Goal: Transaction & Acquisition: Purchase product/service

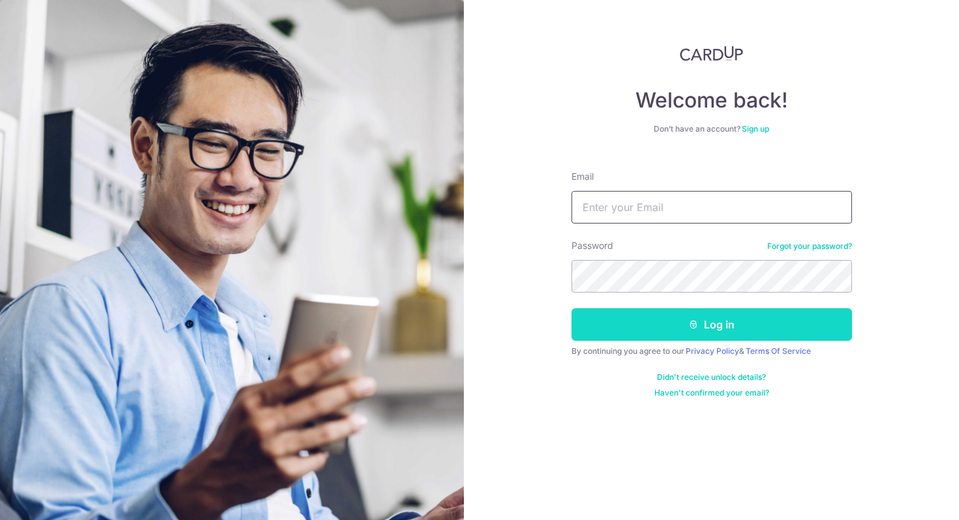
type input "[EMAIL_ADDRESS][DOMAIN_NAME]"
click at [668, 327] on button "Log in" at bounding box center [711, 325] width 280 height 33
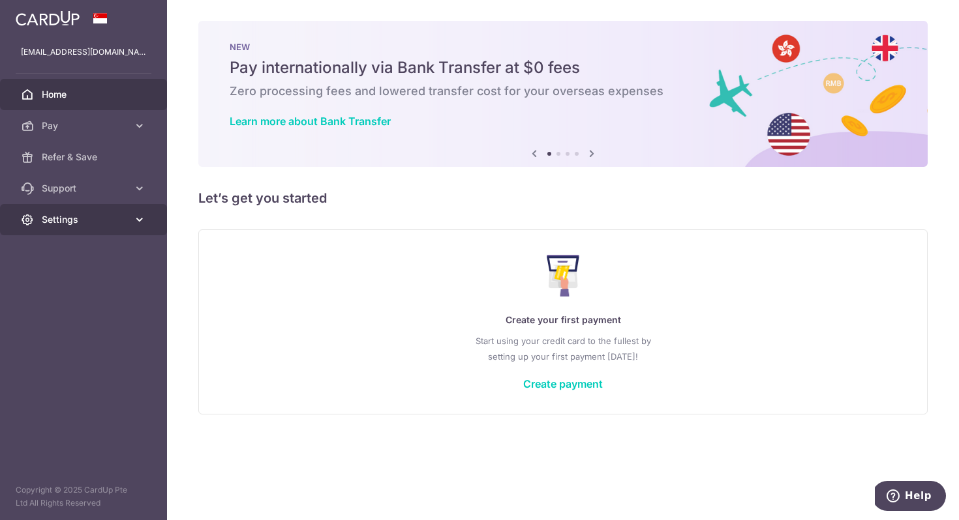
click at [65, 222] on span "Settings" at bounding box center [85, 219] width 86 height 13
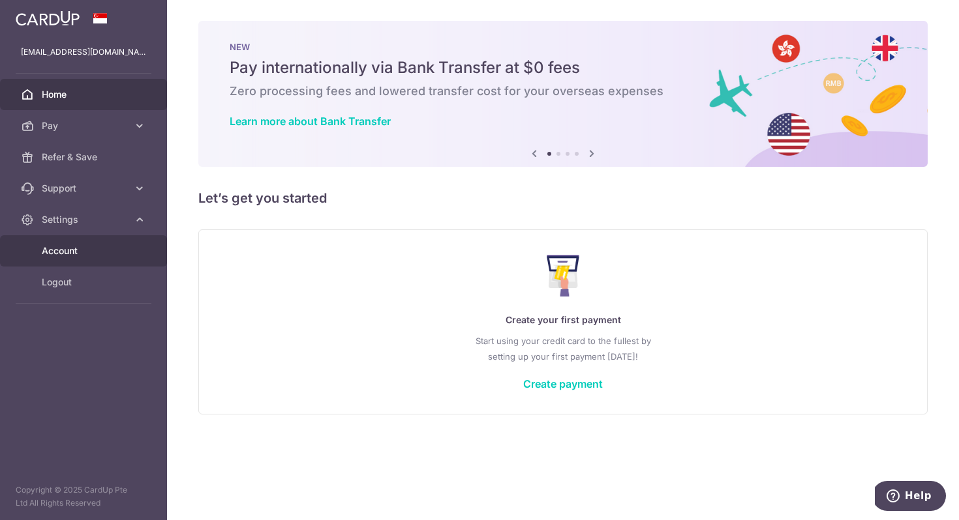
click at [67, 249] on span "Account" at bounding box center [85, 251] width 86 height 13
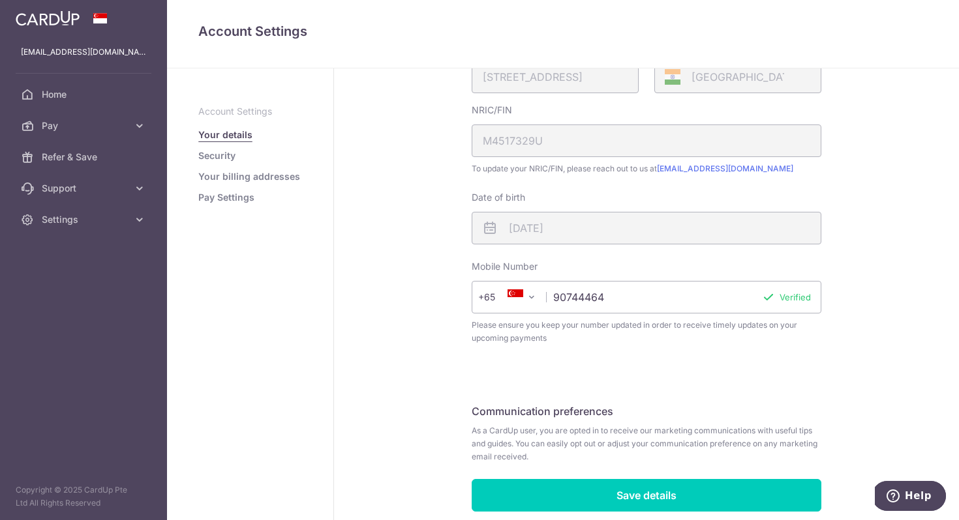
scroll to position [316, 0]
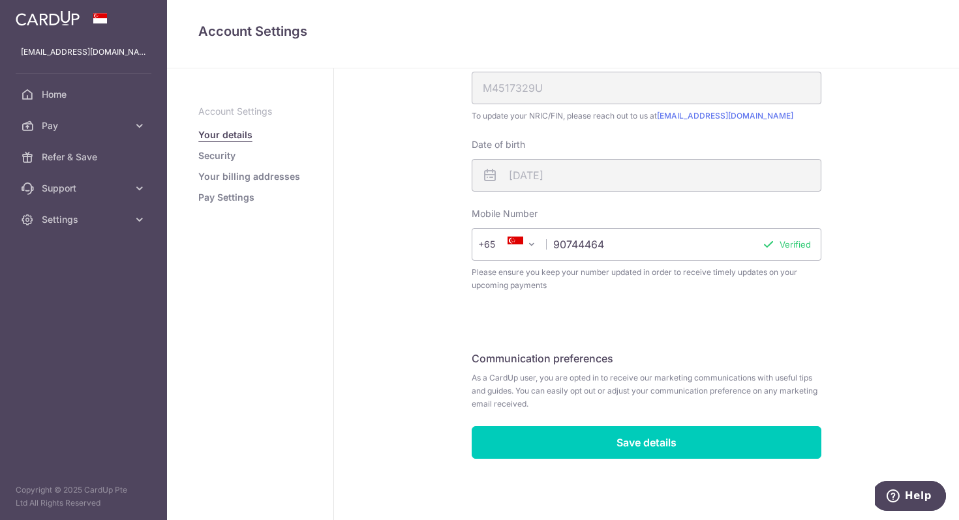
click at [226, 176] on link "Your billing addresses" at bounding box center [249, 176] width 102 height 13
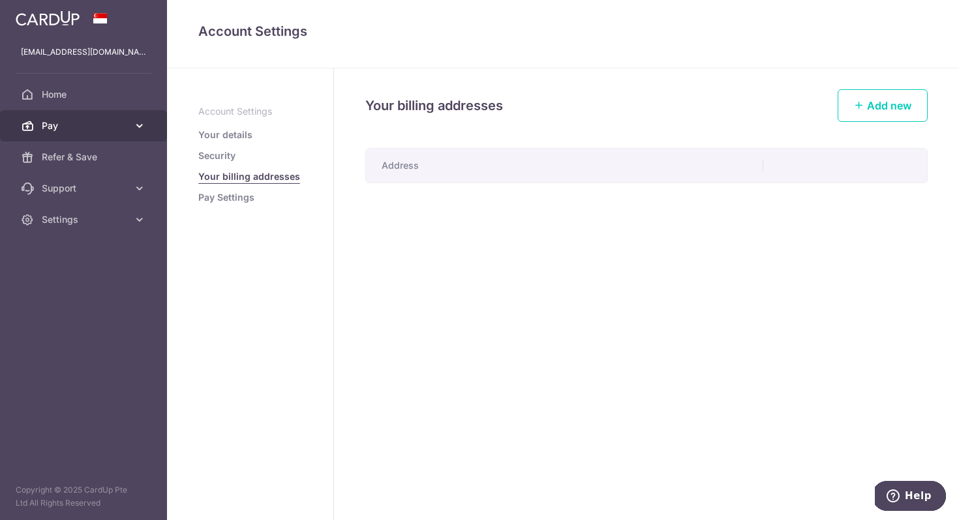
click at [55, 123] on span "Pay" at bounding box center [85, 125] width 86 height 13
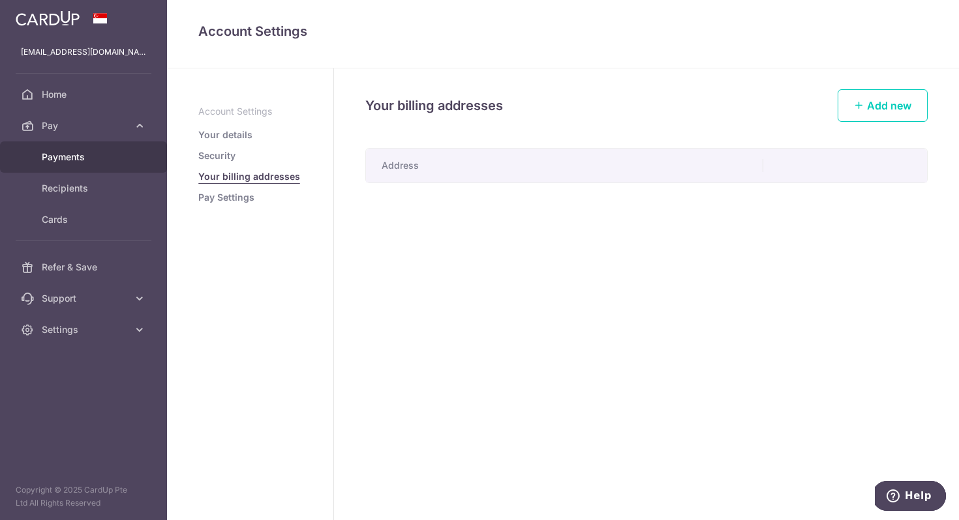
click at [59, 155] on span "Payments" at bounding box center [85, 157] width 86 height 13
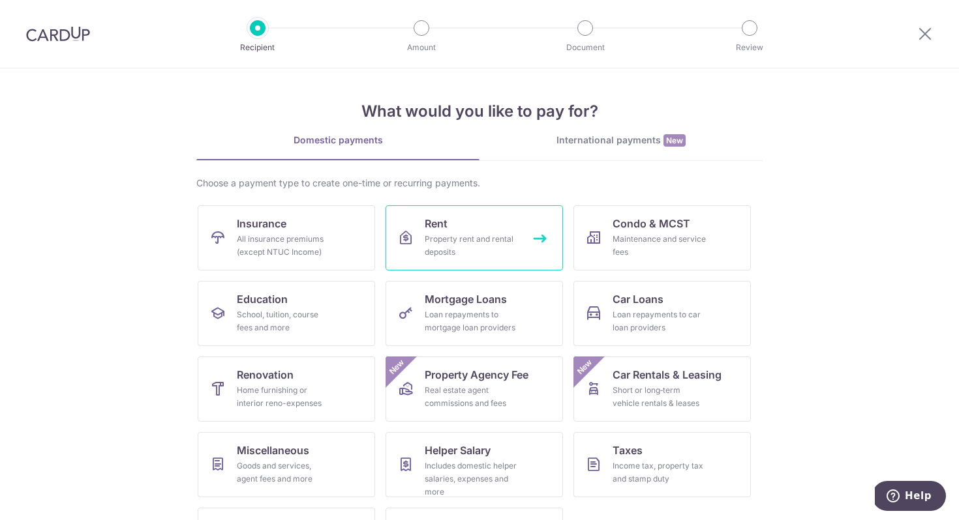
click at [503, 236] on div "Property rent and rental deposits" at bounding box center [472, 246] width 94 height 26
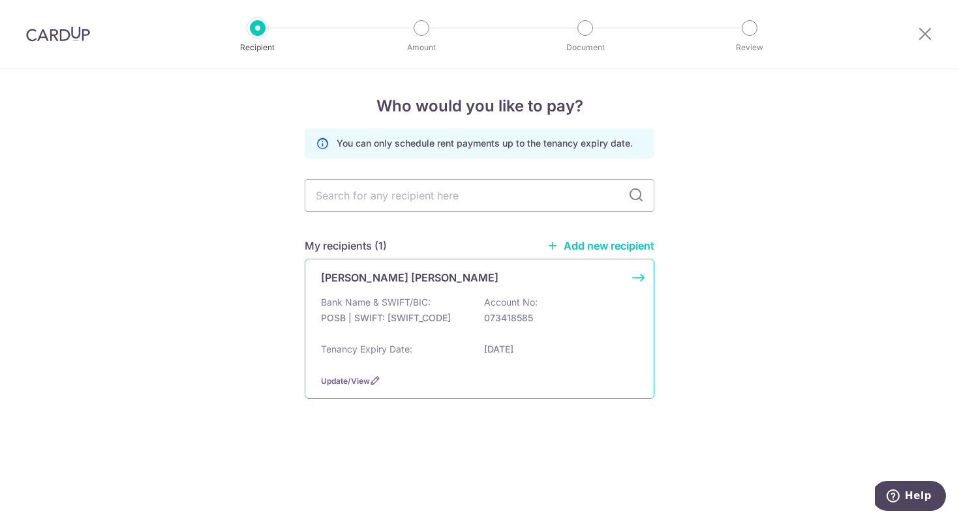
click at [414, 312] on p "POSB | SWIFT: [SWIFT_CODE]" at bounding box center [394, 318] width 146 height 13
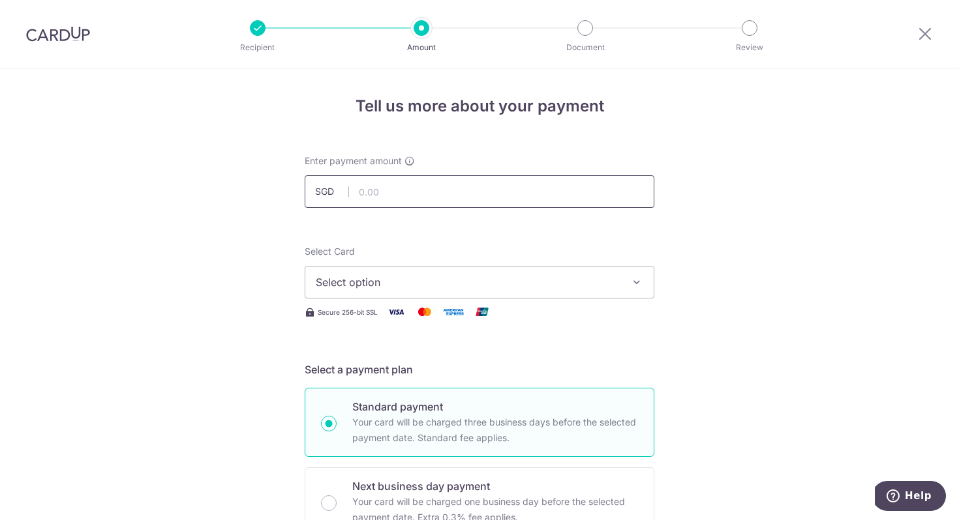
click at [378, 195] on input "text" at bounding box center [480, 191] width 350 height 33
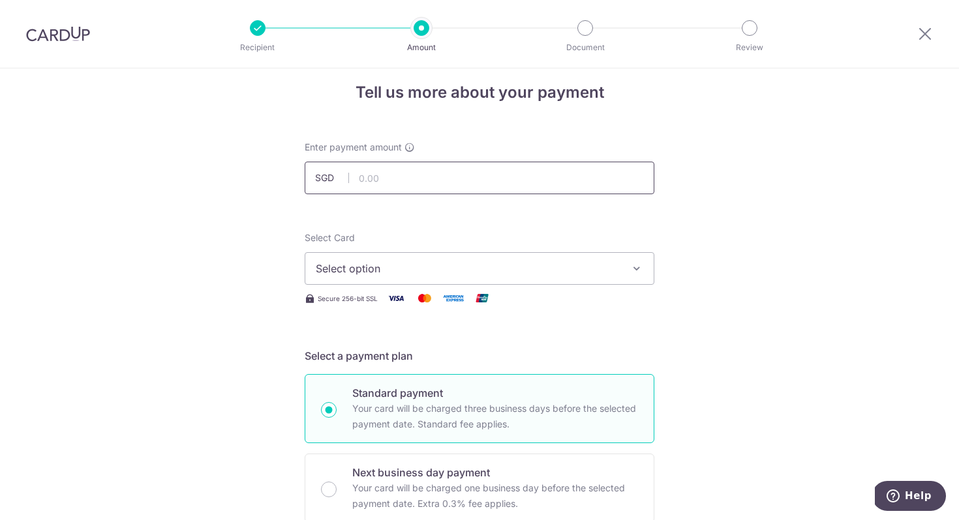
scroll to position [14, 0]
click at [357, 265] on span "Select option" at bounding box center [468, 268] width 304 height 16
click at [361, 301] on span "Add credit card" at bounding box center [491, 304] width 304 height 13
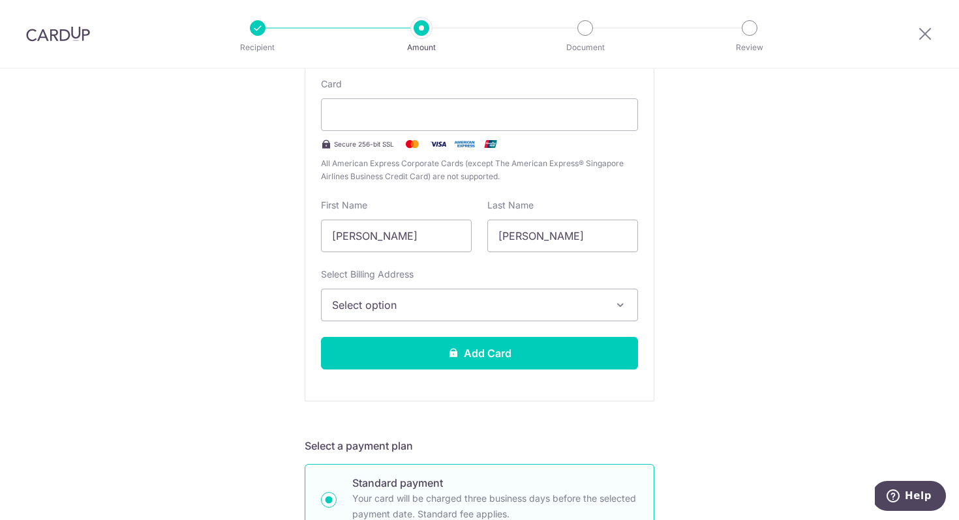
scroll to position [280, 0]
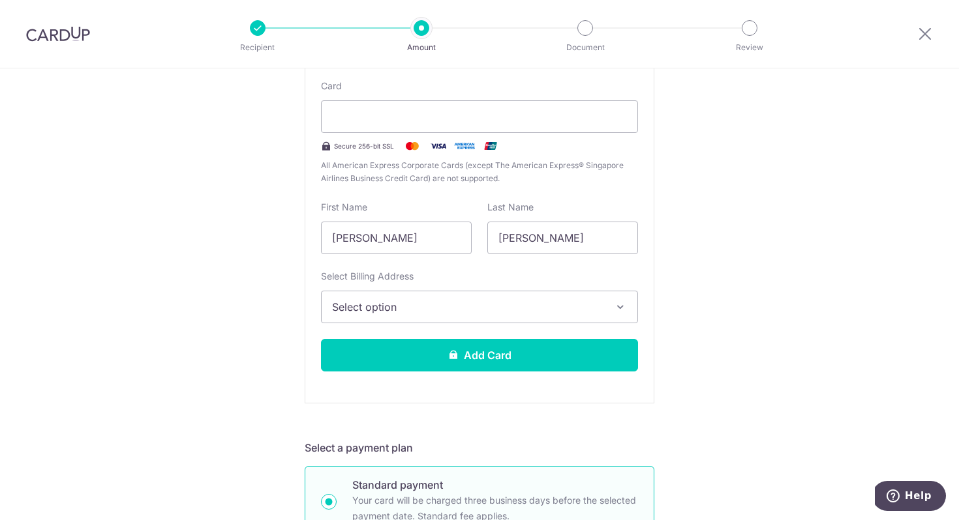
click at [415, 307] on span "Select option" at bounding box center [467, 307] width 271 height 16
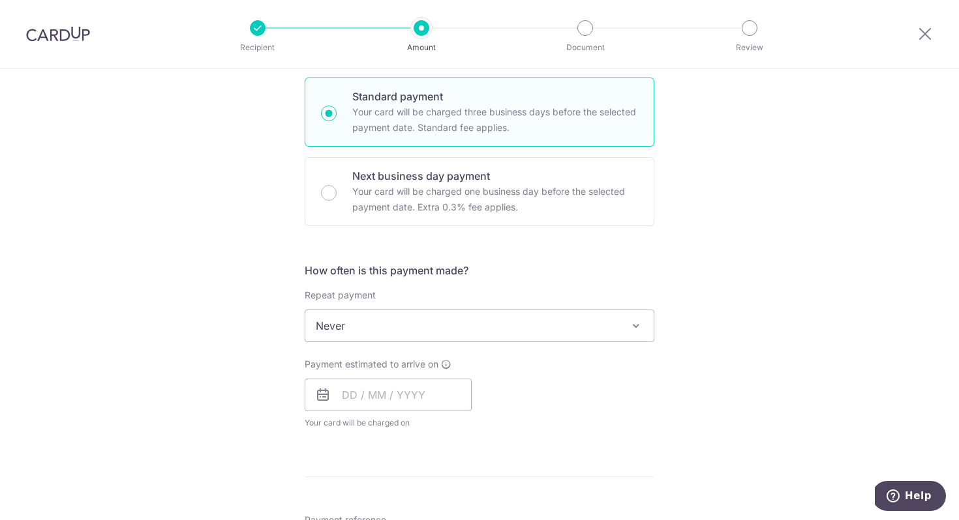
scroll to position [700, 0]
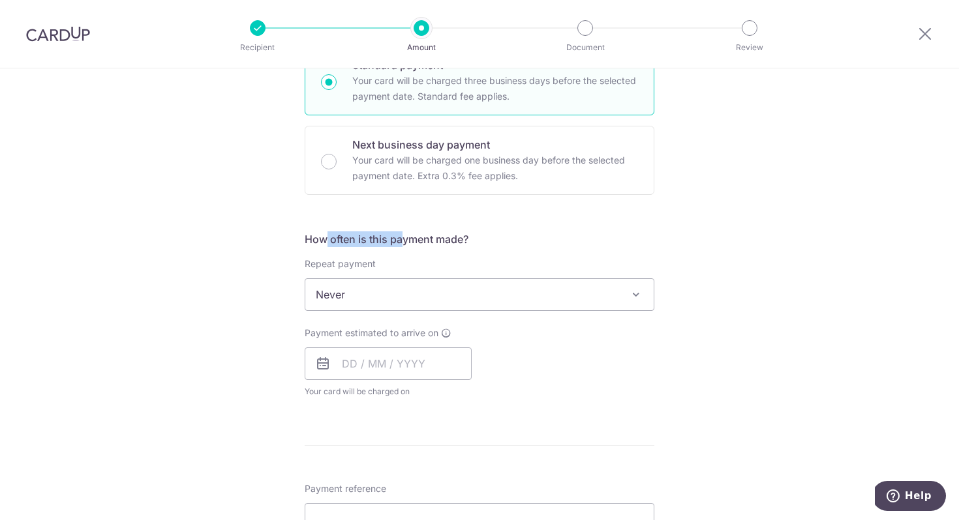
drag, startPoint x: 327, startPoint y: 236, endPoint x: 424, endPoint y: 237, distance: 97.2
click at [421, 237] on h5 "How often is this payment made?" at bounding box center [480, 240] width 350 height 16
click at [424, 237] on h5 "How often is this payment made?" at bounding box center [480, 240] width 350 height 16
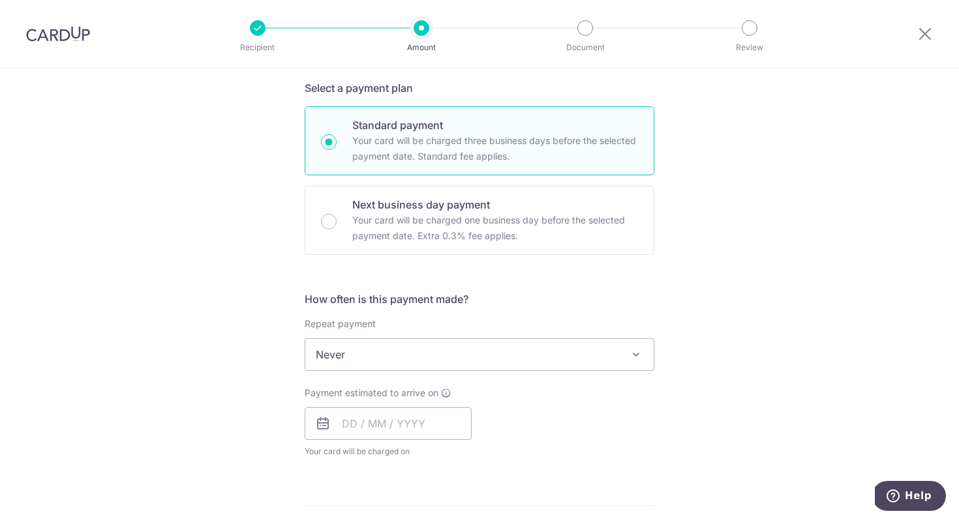
scroll to position [661, 0]
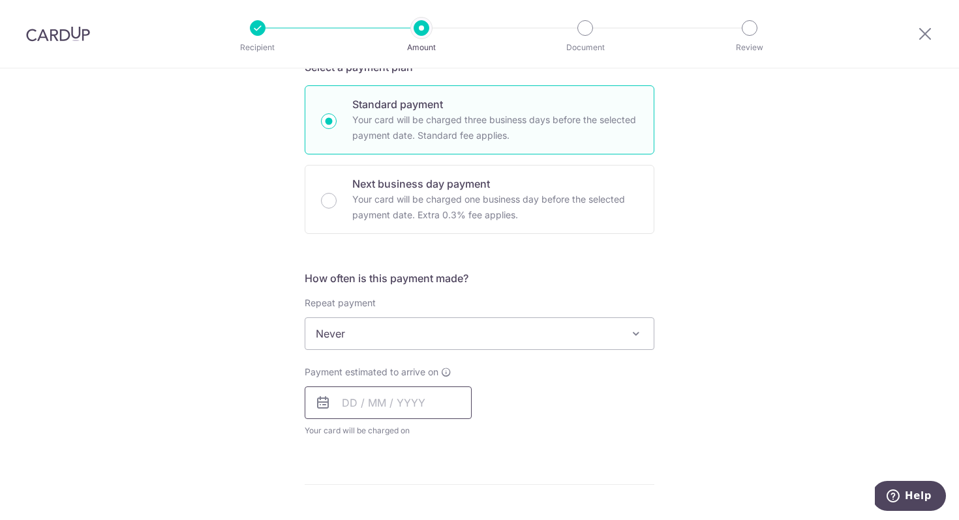
click at [376, 402] on input "text" at bounding box center [388, 403] width 167 height 33
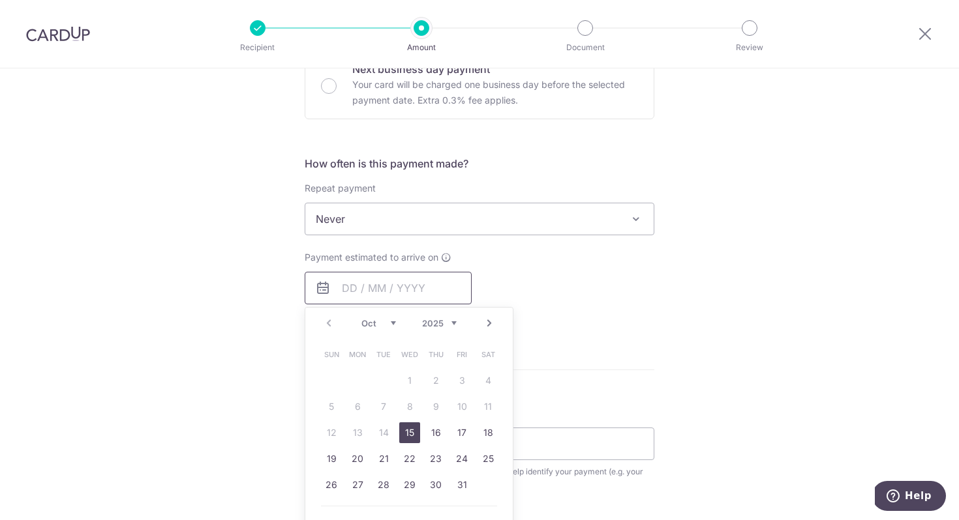
scroll to position [792, 0]
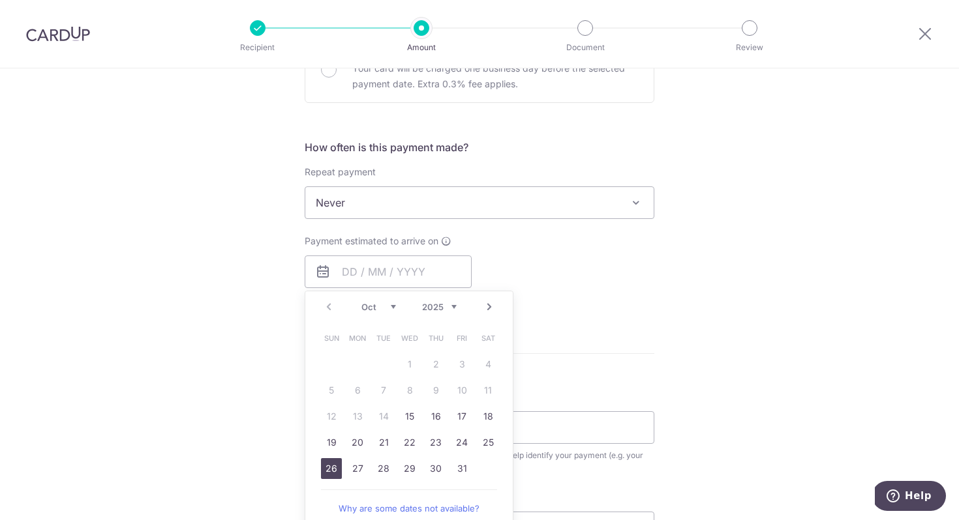
click at [334, 468] on link "26" at bounding box center [331, 469] width 21 height 21
type input "26/10/2025"
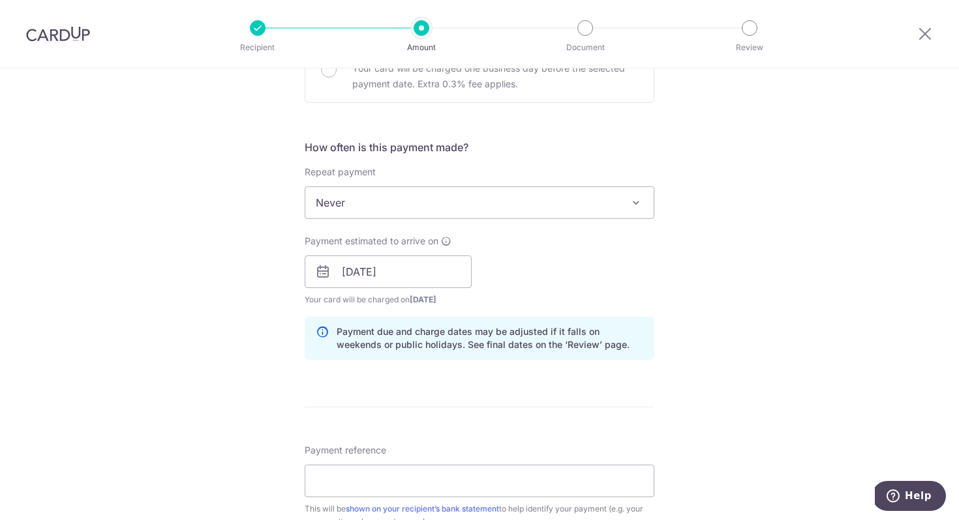
drag, startPoint x: 327, startPoint y: 301, endPoint x: 413, endPoint y: 302, distance: 85.4
click at [413, 302] on span "Your card will be charged on 21/10/2025 for the first payment" at bounding box center [388, 300] width 167 height 13
click at [413, 302] on span "21/10/2025" at bounding box center [423, 300] width 27 height 10
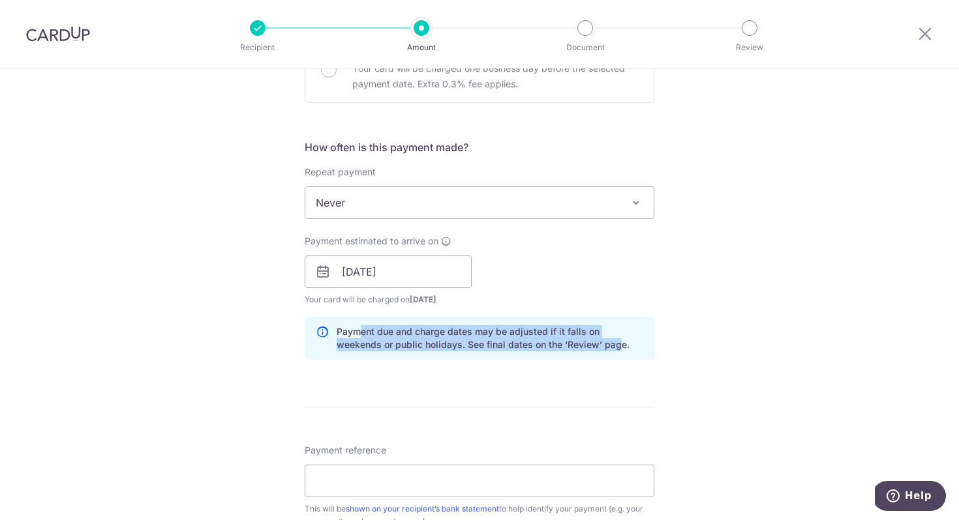
drag, startPoint x: 363, startPoint y: 330, endPoint x: 575, endPoint y: 346, distance: 212.6
click at [575, 346] on p "Payment due and charge dates may be adjusted if it falls on weekends or public …" at bounding box center [490, 338] width 307 height 26
drag, startPoint x: 561, startPoint y: 333, endPoint x: 589, endPoint y: 350, distance: 33.1
click at [589, 350] on p "Payment due and charge dates may be adjusted if it falls on weekends or public …" at bounding box center [490, 338] width 307 height 26
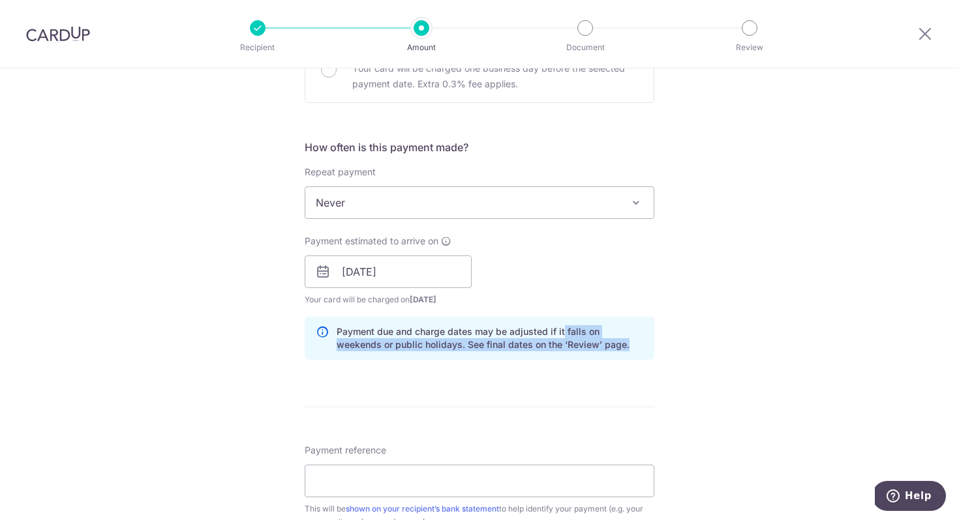
click at [589, 350] on p "Payment due and charge dates may be adjusted if it falls on weekends or public …" at bounding box center [490, 338] width 307 height 26
click at [361, 273] on input "26/10/2025" at bounding box center [388, 272] width 167 height 33
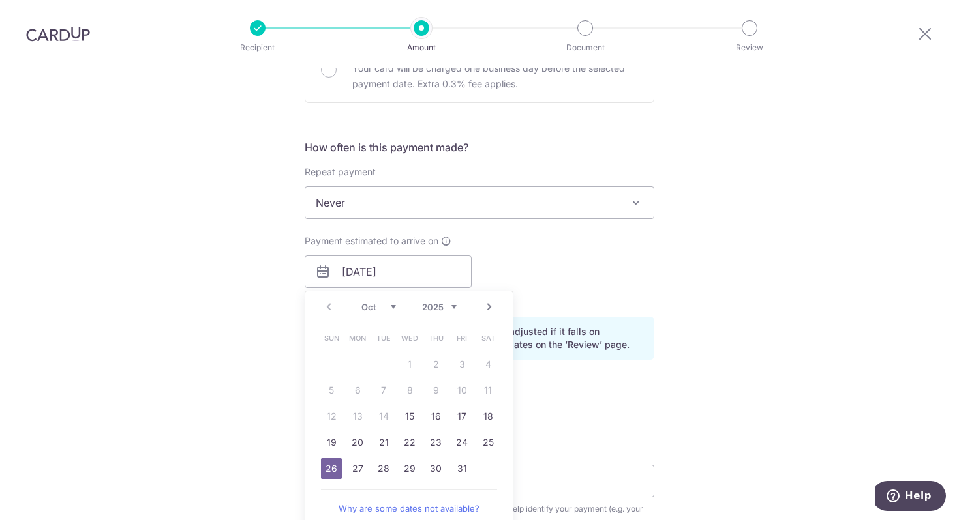
click at [330, 467] on link "26" at bounding box center [331, 469] width 21 height 21
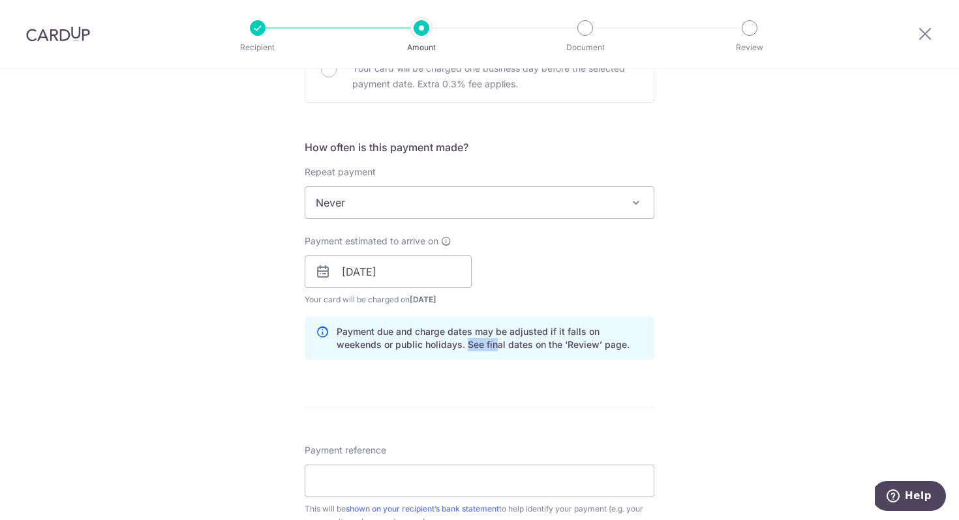
drag, startPoint x: 417, startPoint y: 344, endPoint x: 484, endPoint y: 344, distance: 66.5
click at [482, 344] on p "Payment due and charge dates may be adjusted if it falls on weekends or public …" at bounding box center [490, 338] width 307 height 26
click at [484, 344] on p "Payment due and charge dates may be adjusted if it falls on weekends or public …" at bounding box center [490, 338] width 307 height 26
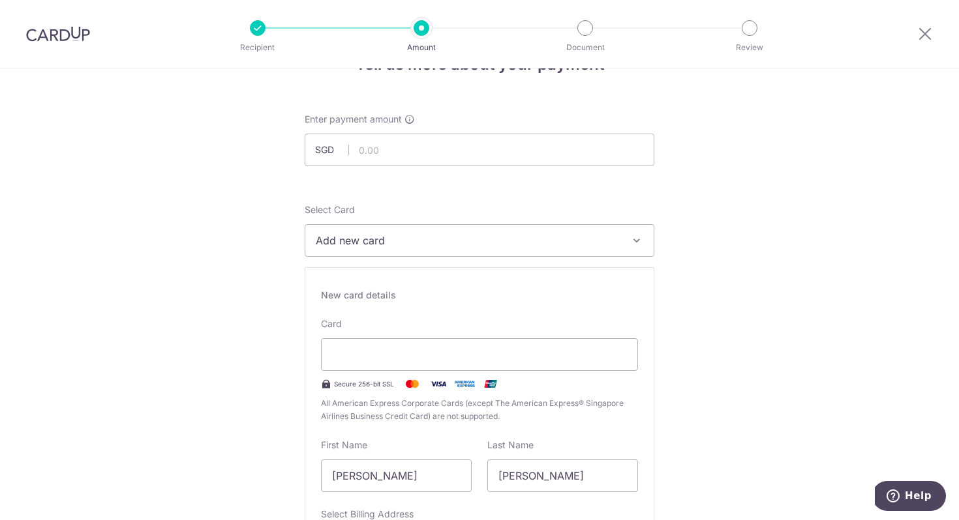
scroll to position [42, 0]
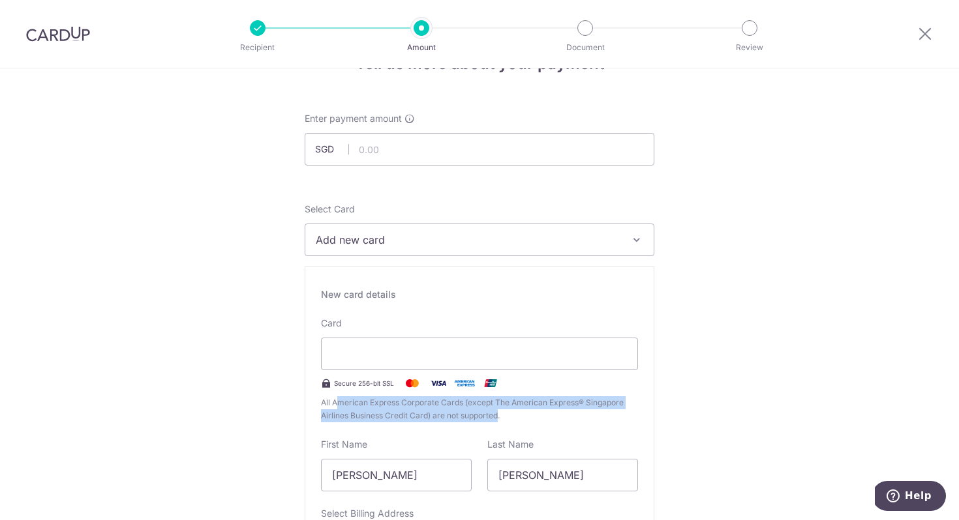
drag, startPoint x: 340, startPoint y: 400, endPoint x: 500, endPoint y: 420, distance: 160.3
click at [500, 420] on span "All American Express Corporate Cards (except The American Express® Singapore Ai…" at bounding box center [479, 410] width 317 height 26
drag, startPoint x: 485, startPoint y: 403, endPoint x: 505, endPoint y: 417, distance: 24.3
click at [504, 417] on span "All American Express Corporate Cards (except The American Express® Singapore Ai…" at bounding box center [479, 410] width 317 height 26
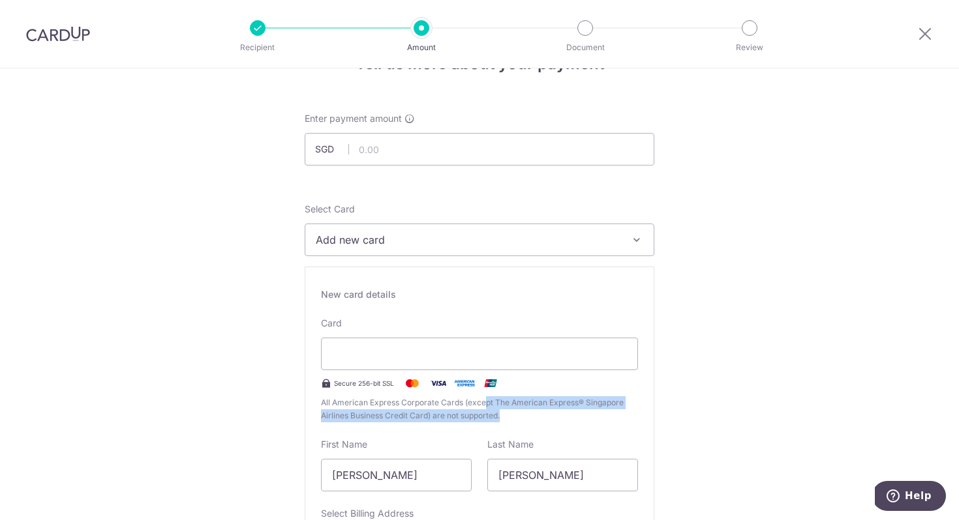
click at [505, 417] on span "All American Express Corporate Cards (except The American Express® Singapore Ai…" at bounding box center [479, 410] width 317 height 26
drag, startPoint x: 405, startPoint y: 417, endPoint x: 506, endPoint y: 417, distance: 101.1
click at [506, 417] on span "All American Express Corporate Cards (except The American Express® Singapore Ai…" at bounding box center [479, 410] width 317 height 26
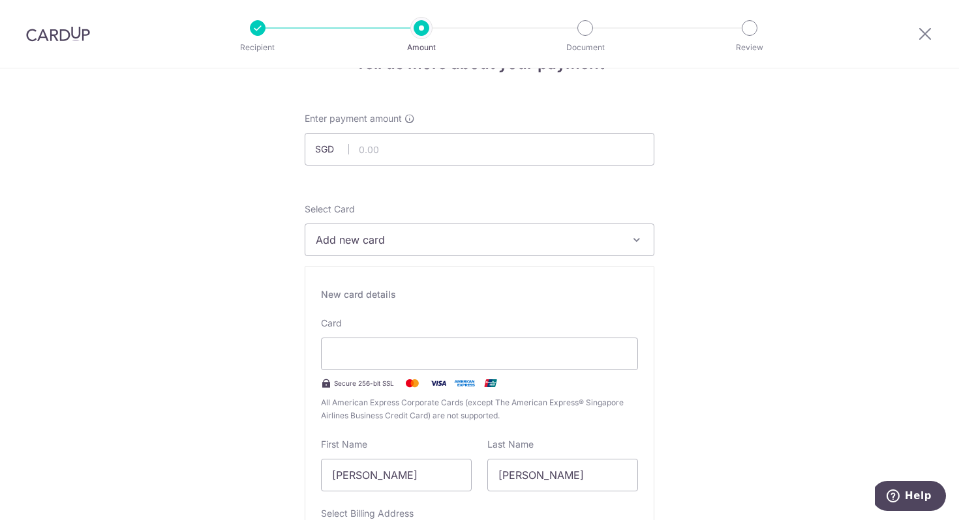
scroll to position [14, 0]
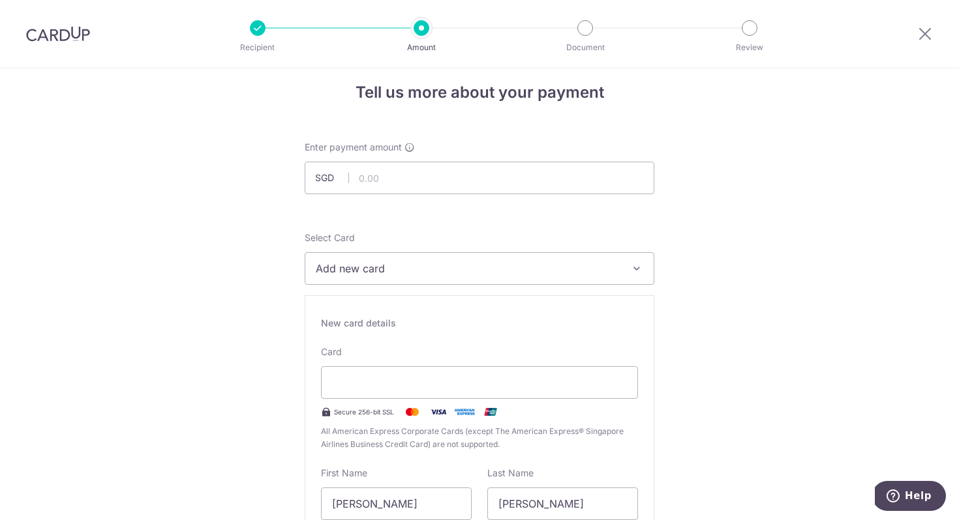
click at [493, 271] on span "Add new card" at bounding box center [468, 269] width 304 height 16
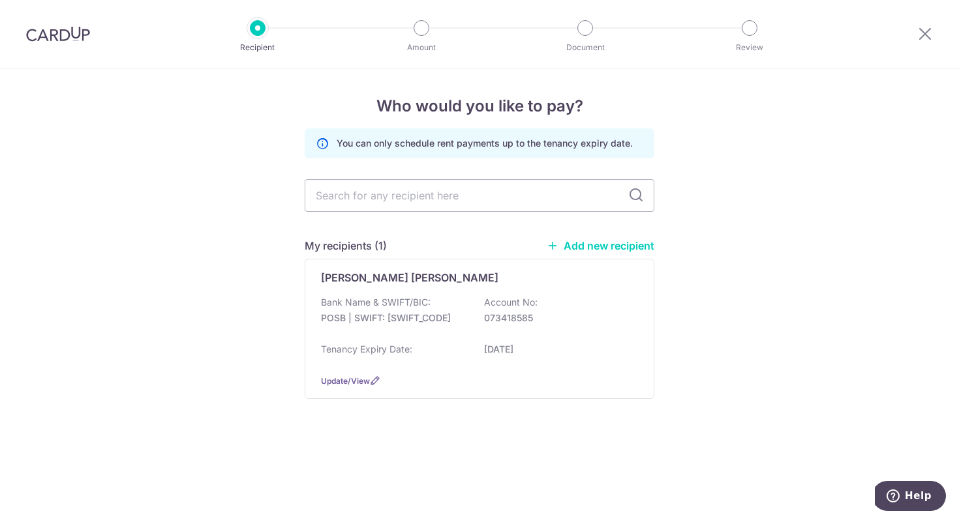
click at [44, 34] on img at bounding box center [58, 34] width 64 height 16
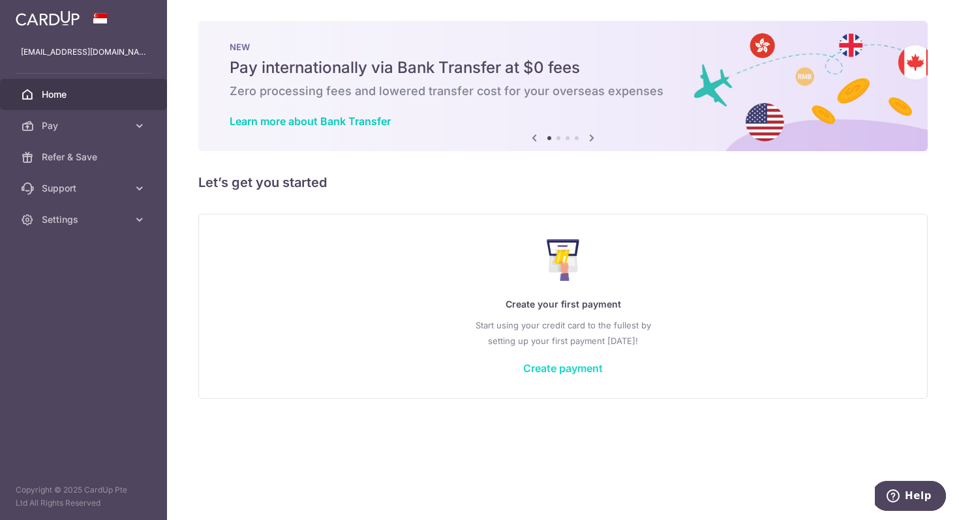
click at [552, 364] on link "Create payment" at bounding box center [563, 368] width 80 height 13
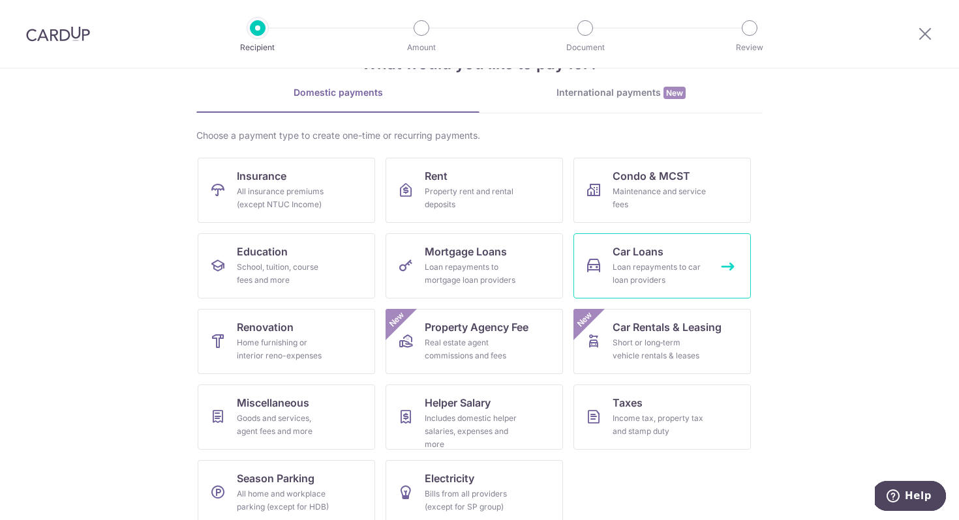
scroll to position [63, 0]
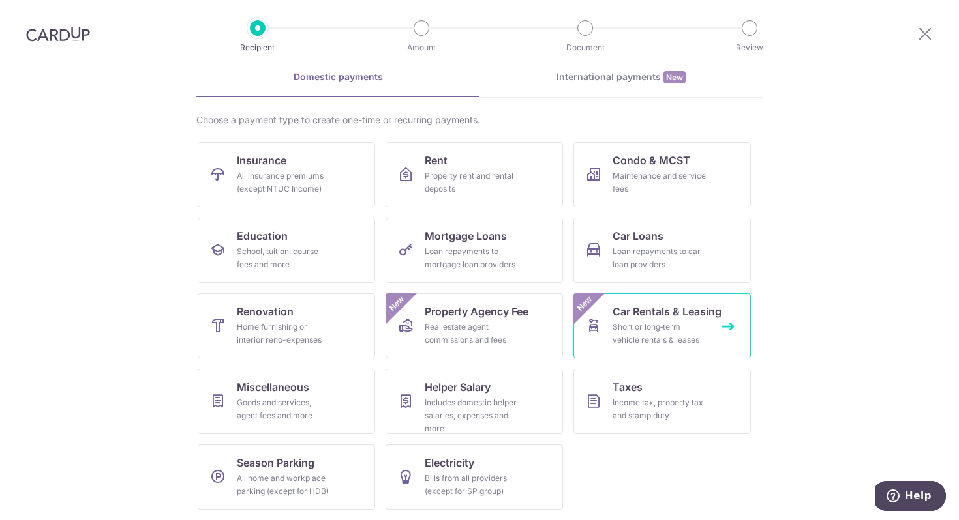
click at [660, 314] on span "Car Rentals & Leasing" at bounding box center [666, 312] width 109 height 16
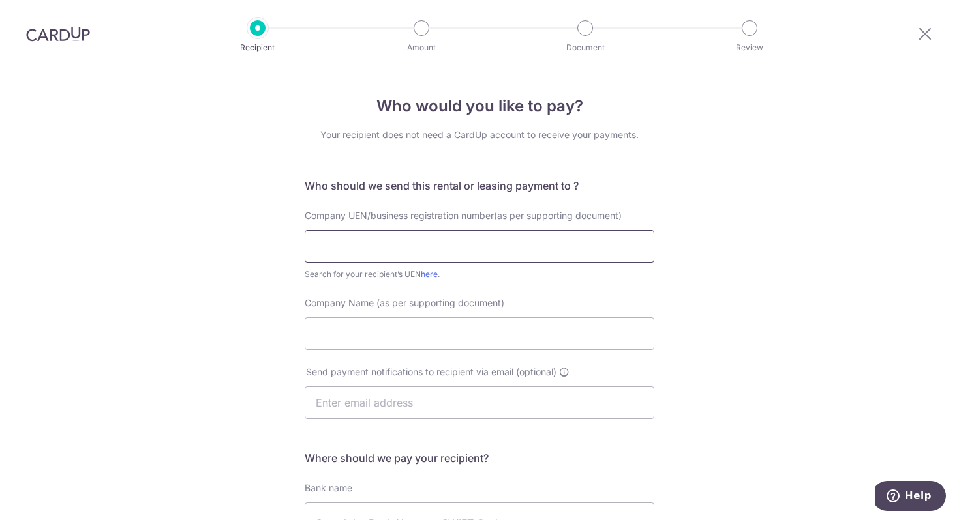
click at [415, 250] on input "text" at bounding box center [480, 246] width 350 height 33
click at [154, 339] on div "Who would you like to pay? Your recipient does not need a CardUp account to rec…" at bounding box center [479, 402] width 959 height 668
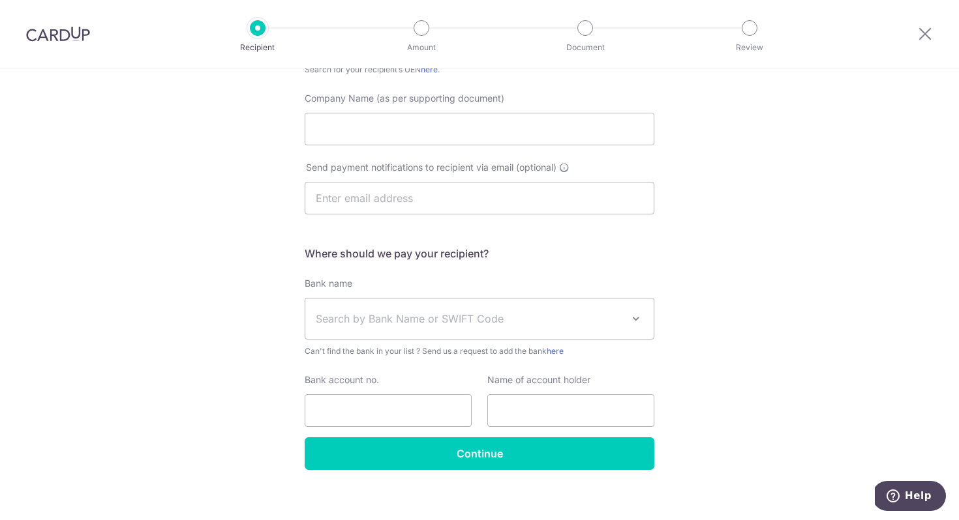
scroll to position [216, 0]
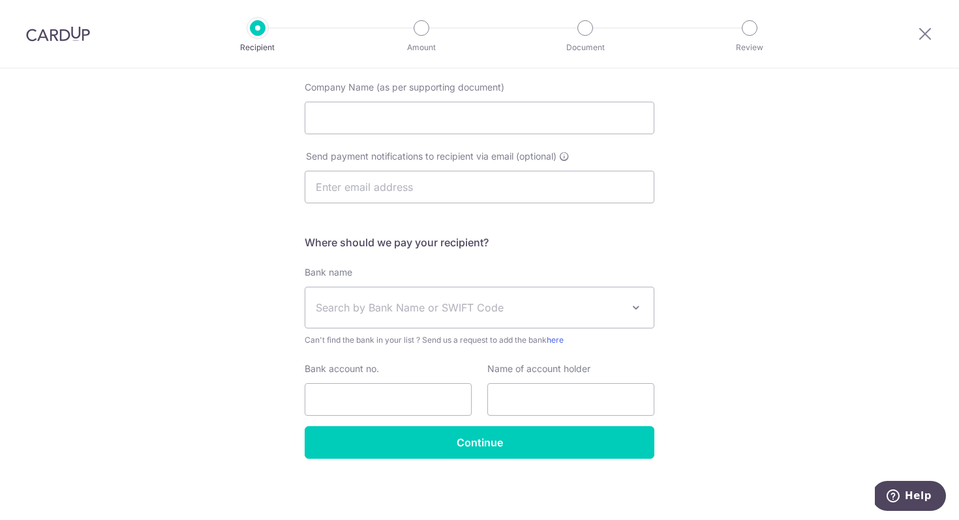
click at [483, 310] on span "Search by Bank Name or SWIFT Code" at bounding box center [469, 308] width 307 height 16
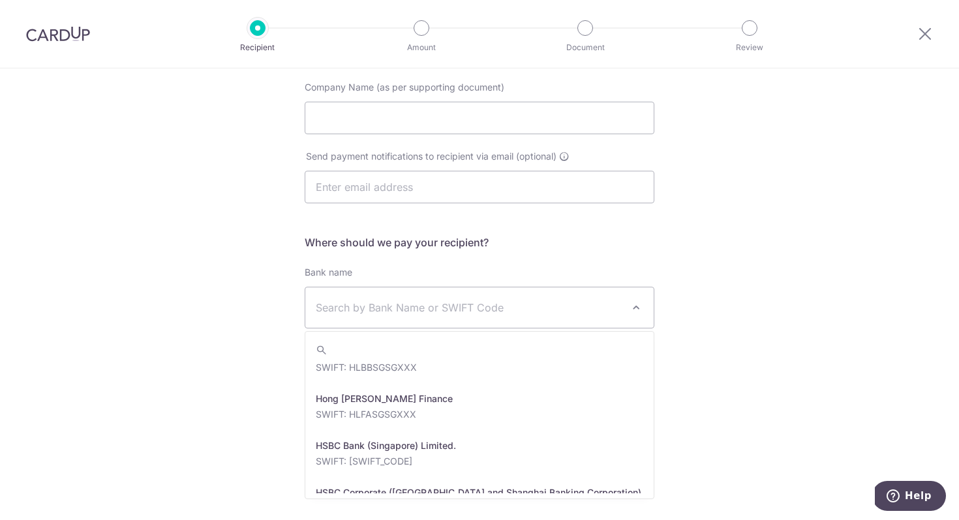
scroll to position [1158, 0]
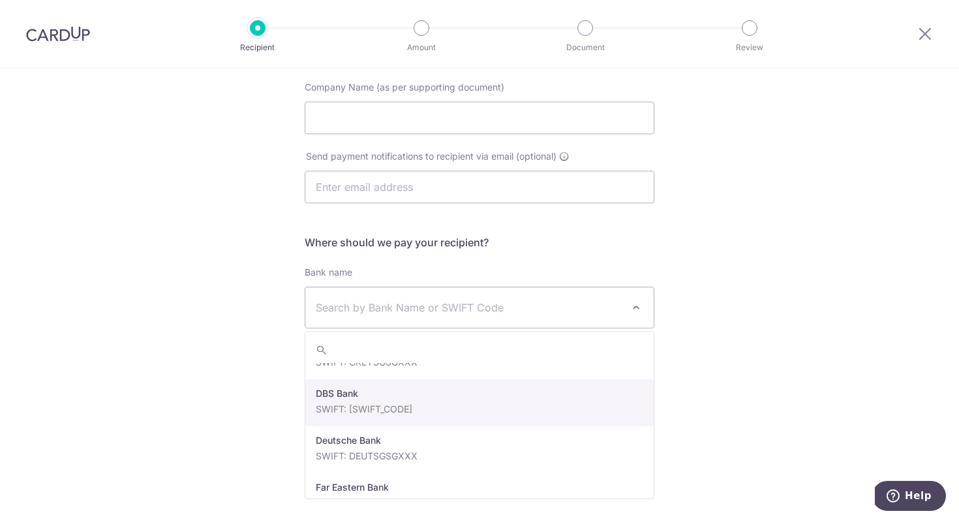
click at [797, 308] on div "Who would you like to pay? Your recipient does not need a CardUp account to rec…" at bounding box center [479, 187] width 959 height 668
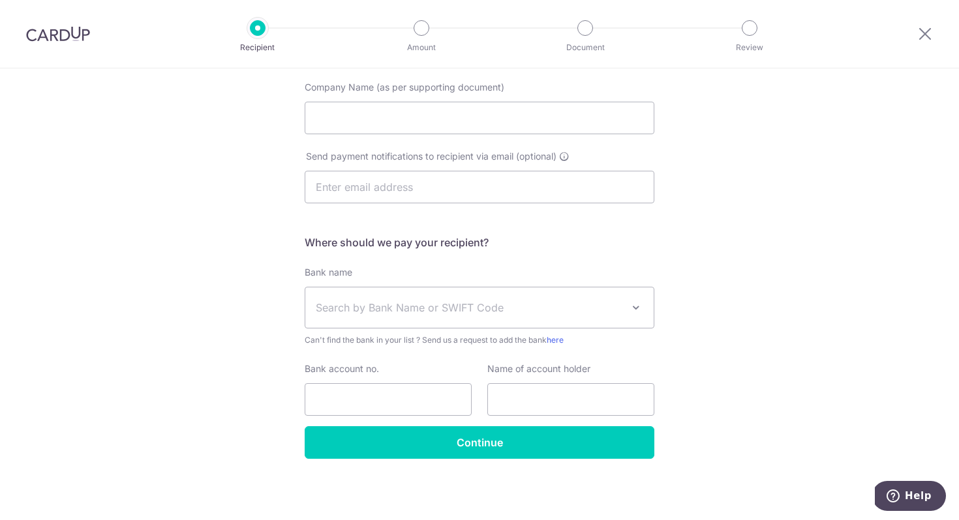
scroll to position [0, 0]
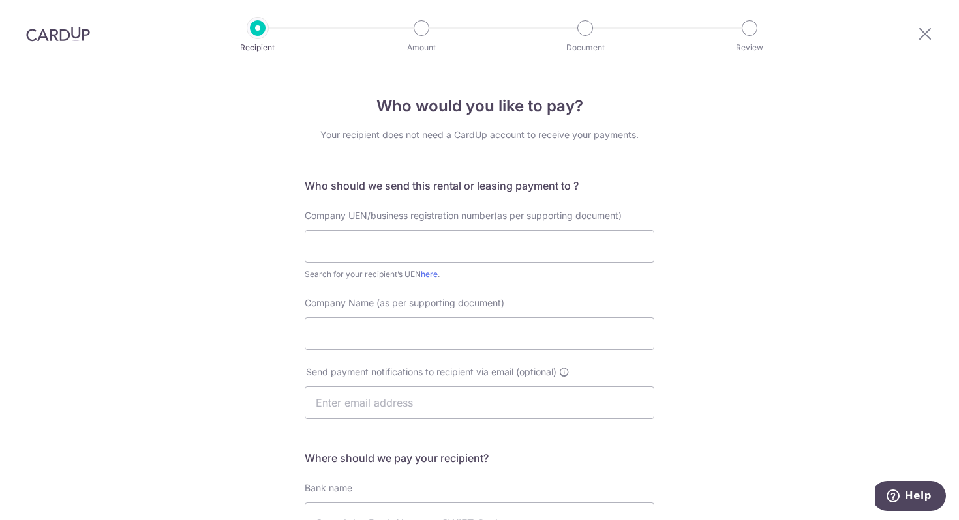
click at [55, 33] on img at bounding box center [58, 34] width 64 height 16
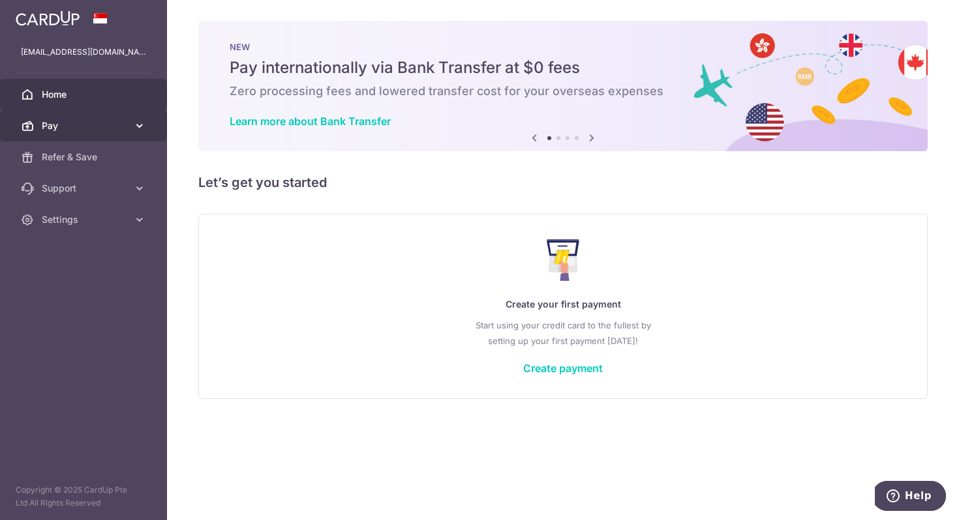
click at [72, 137] on link "Pay" at bounding box center [83, 125] width 167 height 31
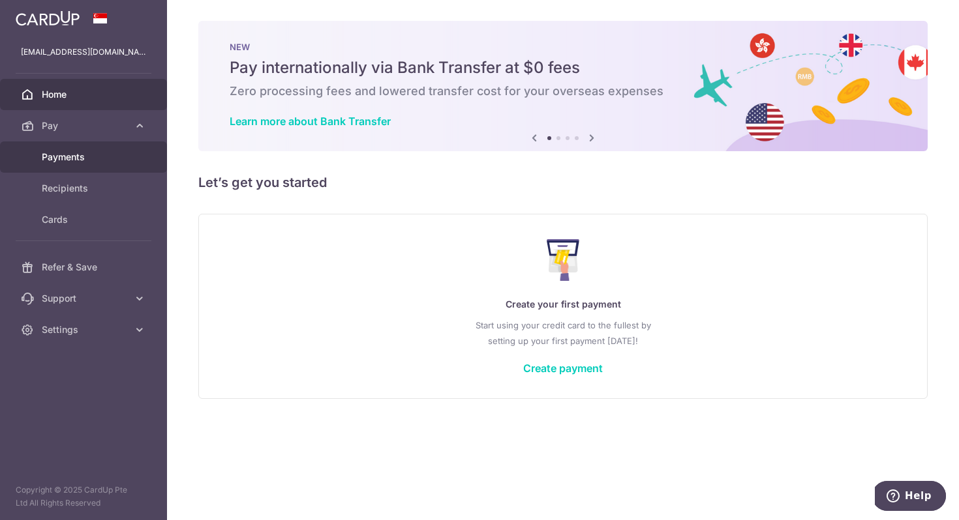
click at [63, 157] on span "Payments" at bounding box center [85, 157] width 86 height 13
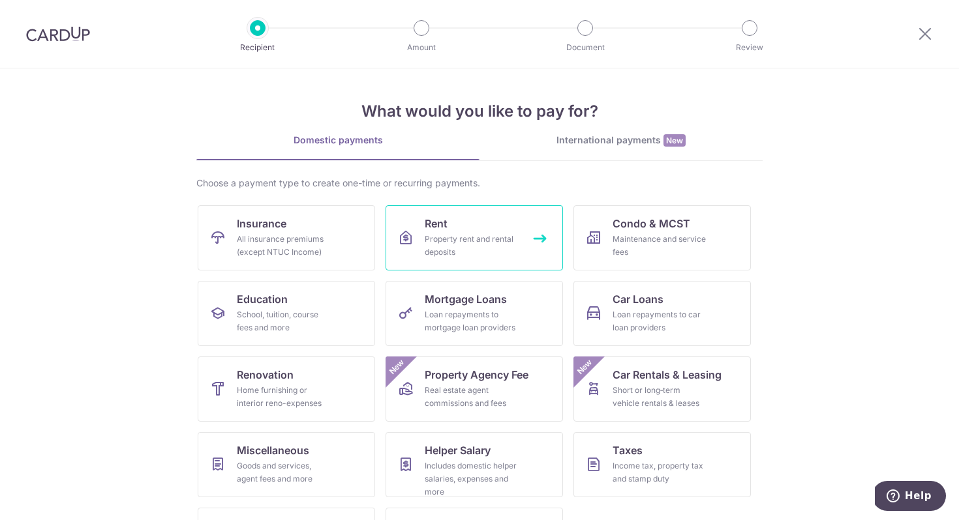
click at [451, 239] on div "Property rent and rental deposits" at bounding box center [472, 246] width 94 height 26
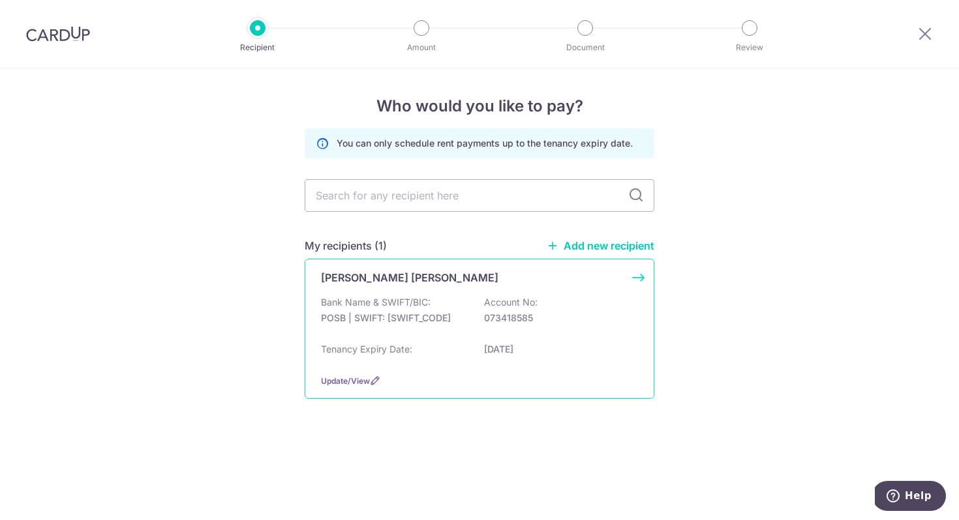
click at [457, 290] on div "[PERSON_NAME] [PERSON_NAME] Bank Name & SWIFT/BIC: POSB | SWIFT: [SWIFT_CODE] A…" at bounding box center [480, 329] width 350 height 140
click at [376, 196] on input "text" at bounding box center [480, 195] width 350 height 33
click at [442, 331] on div "Bank Name & SWIFT/BIC: POSB | SWIFT: DBSSSGSGXXX Account No: 073418585" at bounding box center [479, 317] width 317 height 42
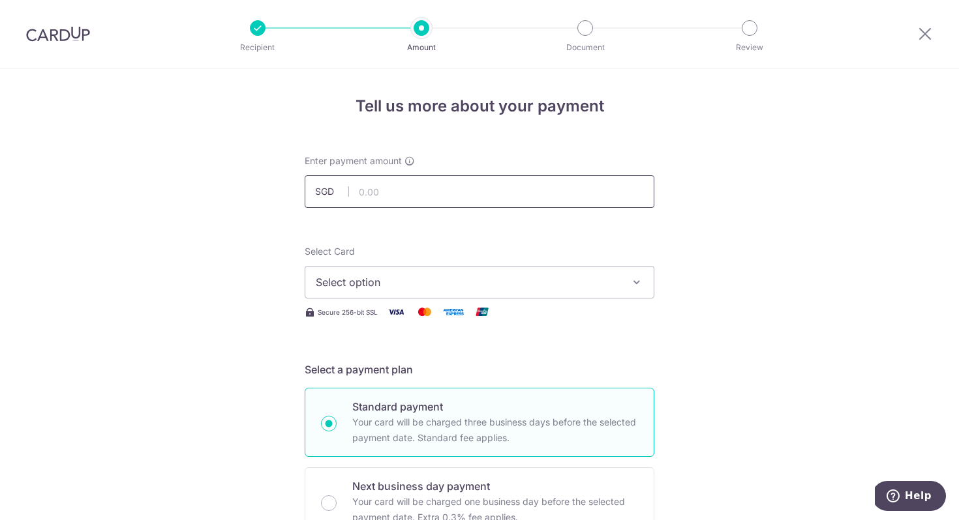
click at [378, 196] on input "text" at bounding box center [480, 191] width 350 height 33
type input "4,300.00"
click at [391, 282] on span "Select option" at bounding box center [468, 283] width 304 height 16
click at [379, 319] on span "Add credit card" at bounding box center [491, 318] width 304 height 13
